Goal: Information Seeking & Learning: Learn about a topic

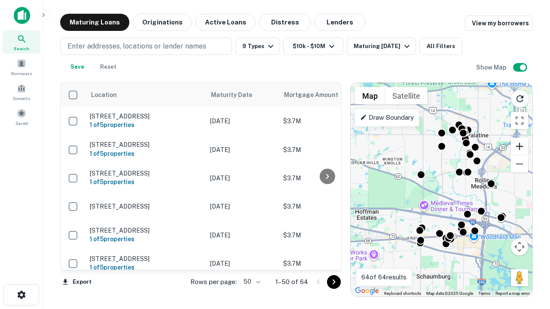
click at [519, 146] on button "Zoom in" at bounding box center [519, 146] width 17 height 17
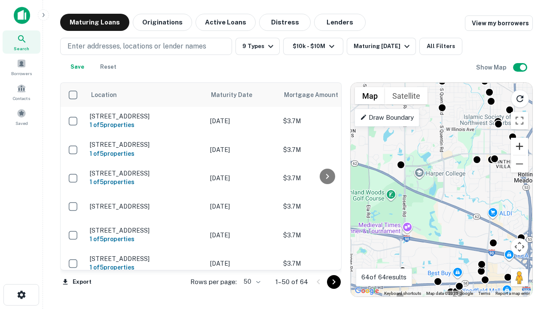
click at [519, 146] on button "Zoom in" at bounding box center [519, 146] width 17 height 17
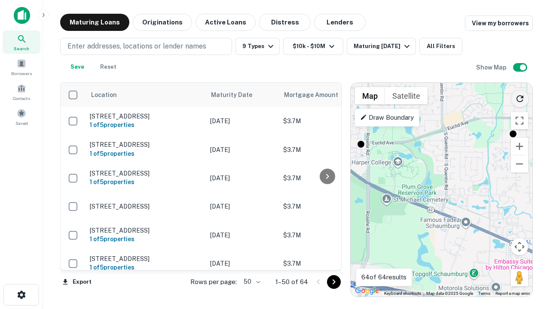
click at [520, 97] on icon "Reload search area" at bounding box center [519, 99] width 10 height 10
